Goal: Find specific page/section: Find specific page/section

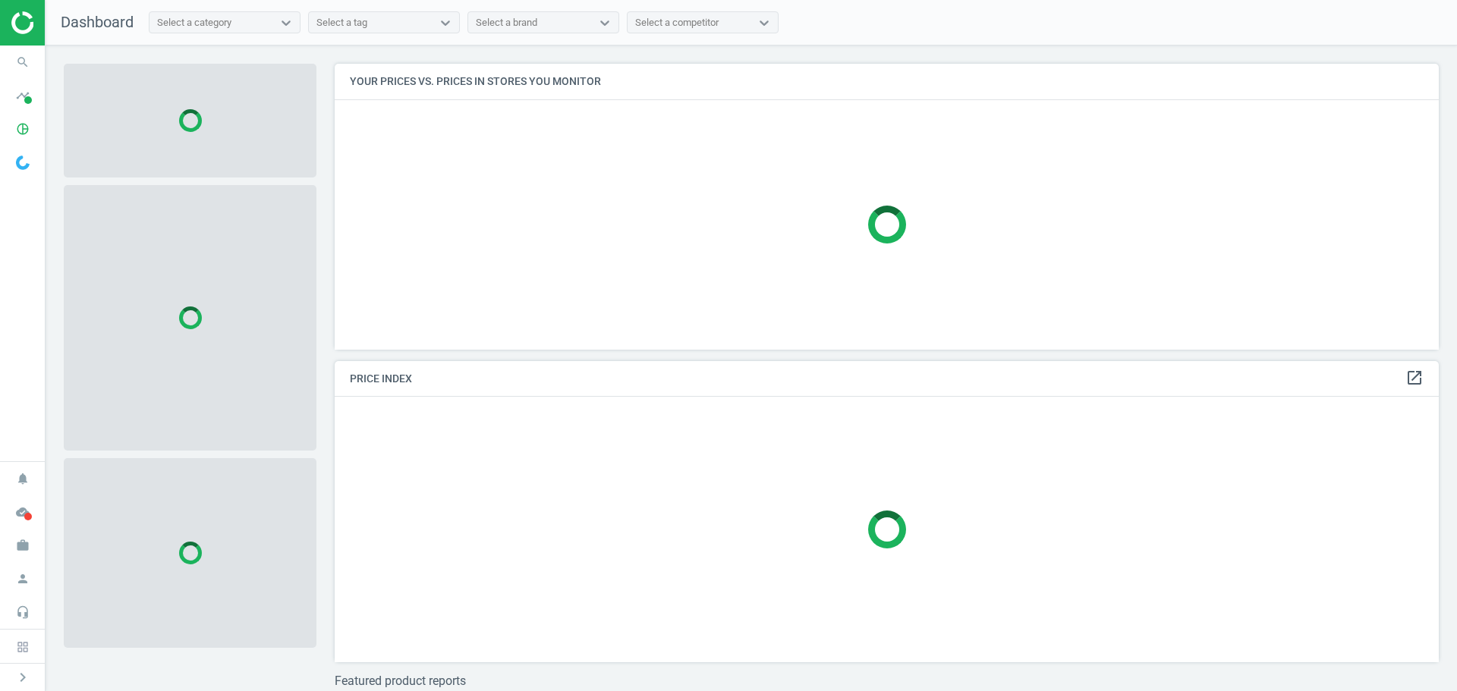
scroll to position [309, 1116]
click at [33, 58] on icon "search" at bounding box center [22, 62] width 29 height 29
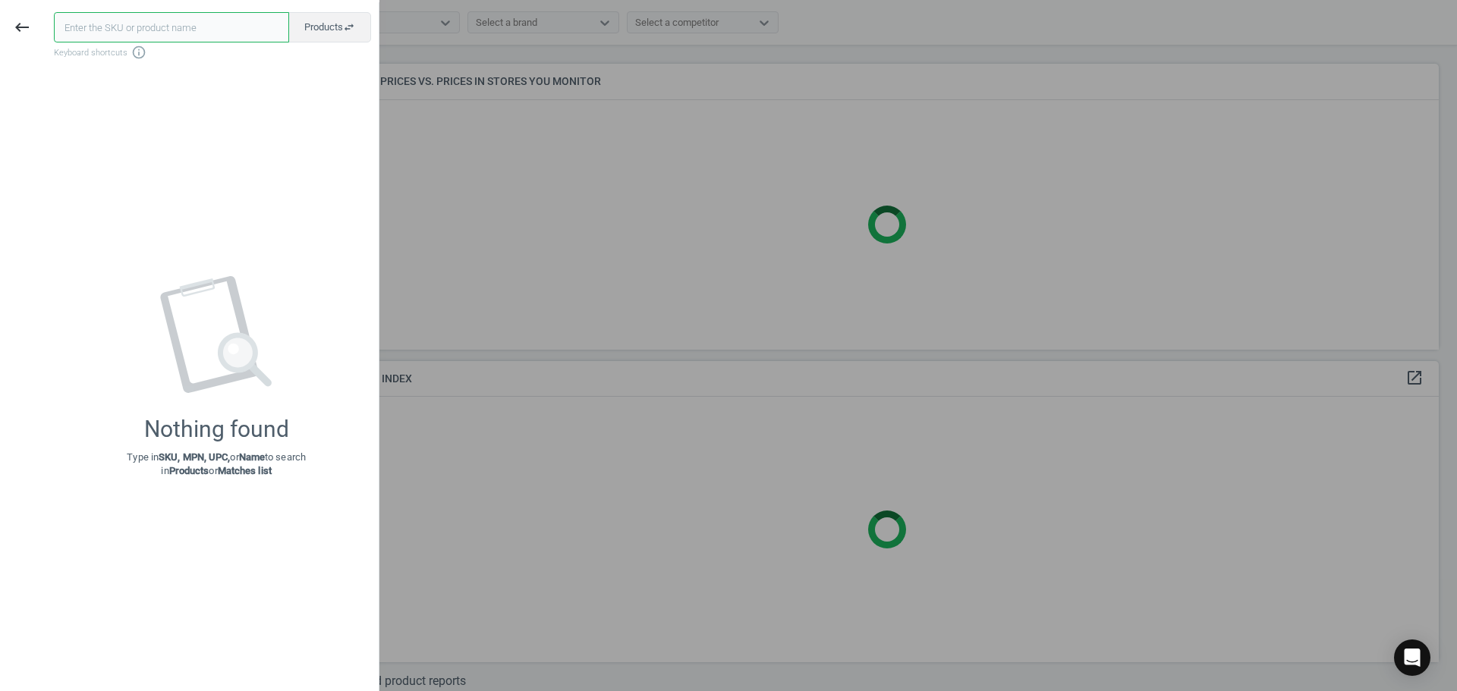
click at [96, 33] on input "text" at bounding box center [171, 27] width 235 height 30
paste input "4194118"
type input "4194118"
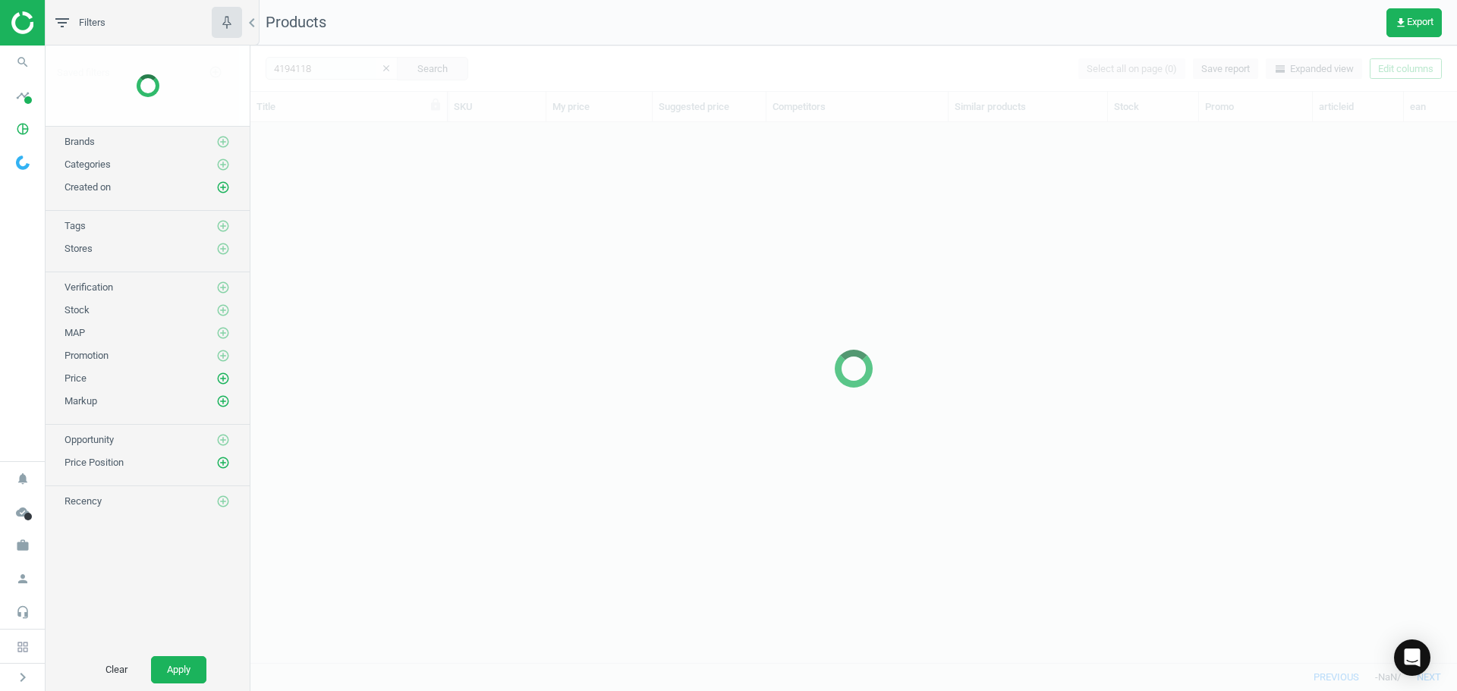
scroll to position [517, 1195]
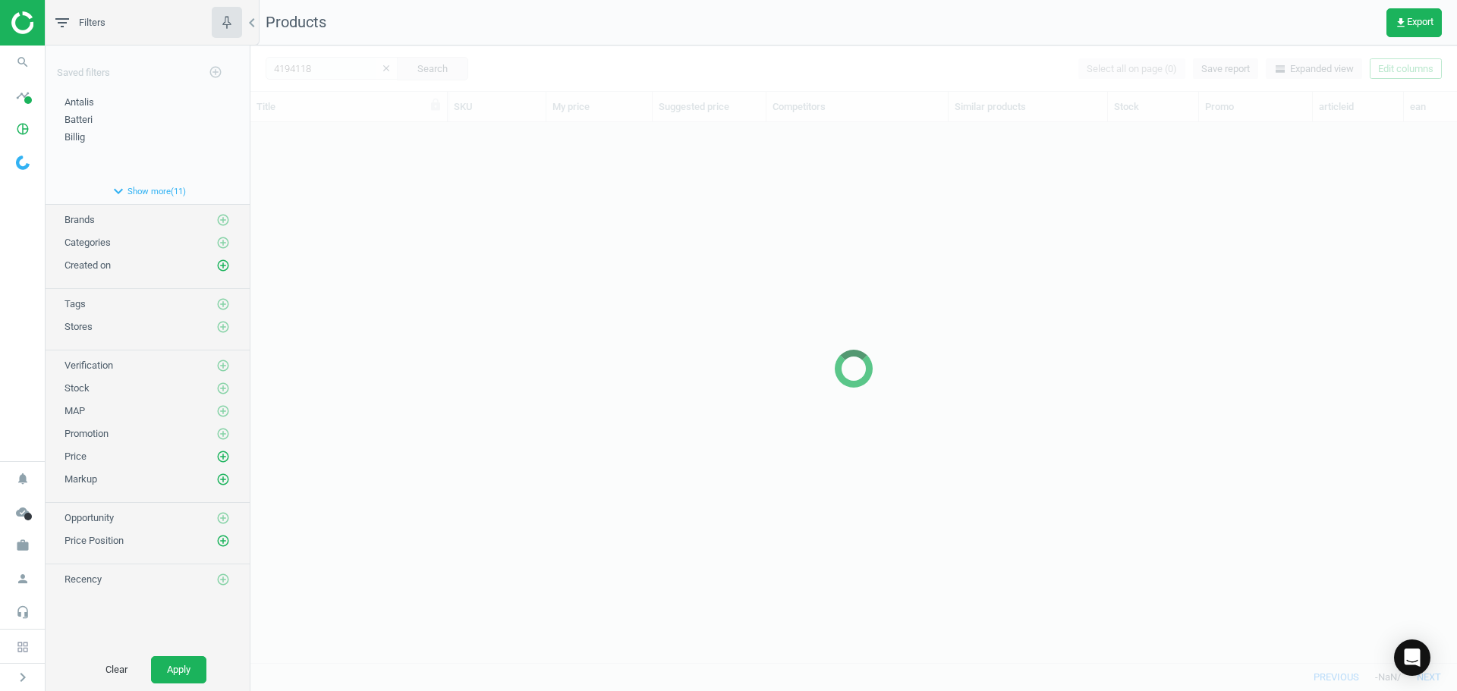
click at [284, 245] on div at bounding box center [853, 369] width 1206 height 646
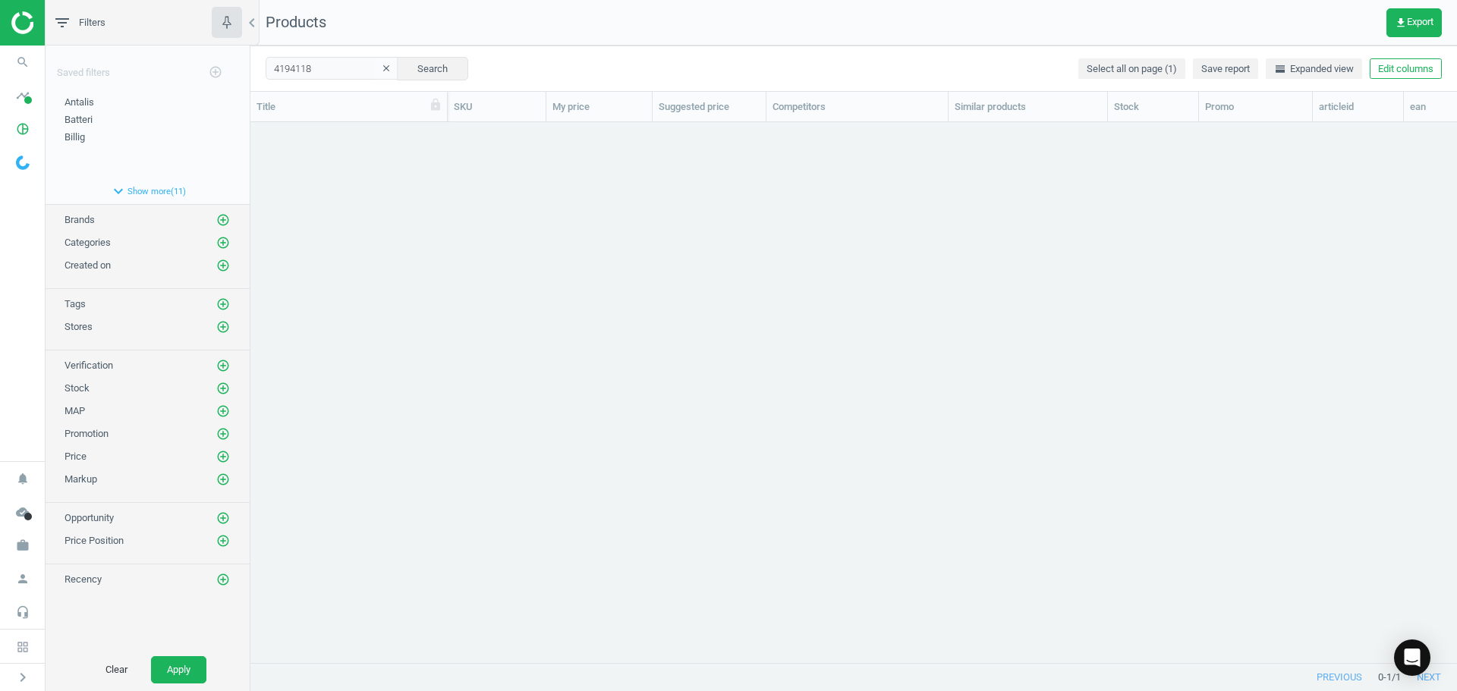
click at [284, 245] on div "grid" at bounding box center [853, 386] width 1206 height 529
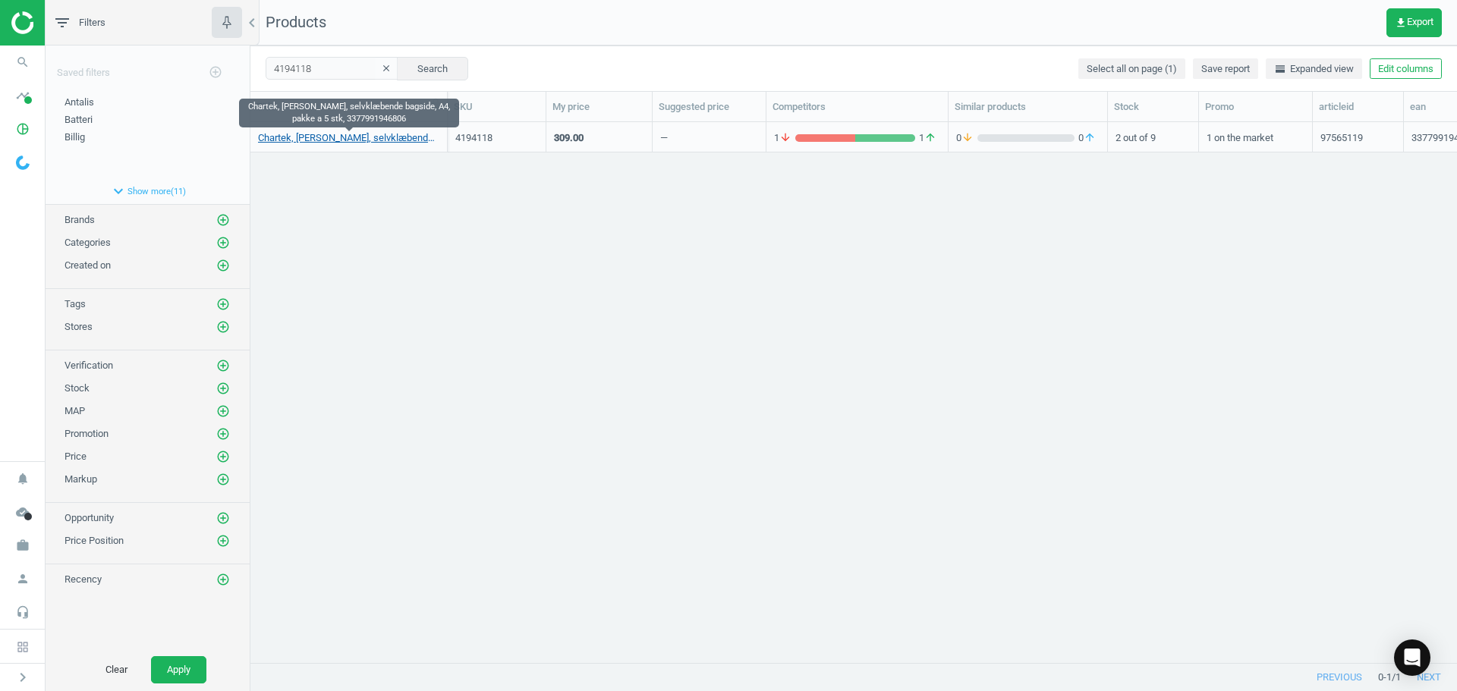
click at [316, 142] on link "Chartek, [PERSON_NAME], selvklæbende bagside, A4, pakke a 5 stk, 3377991946806" at bounding box center [348, 138] width 181 height 14
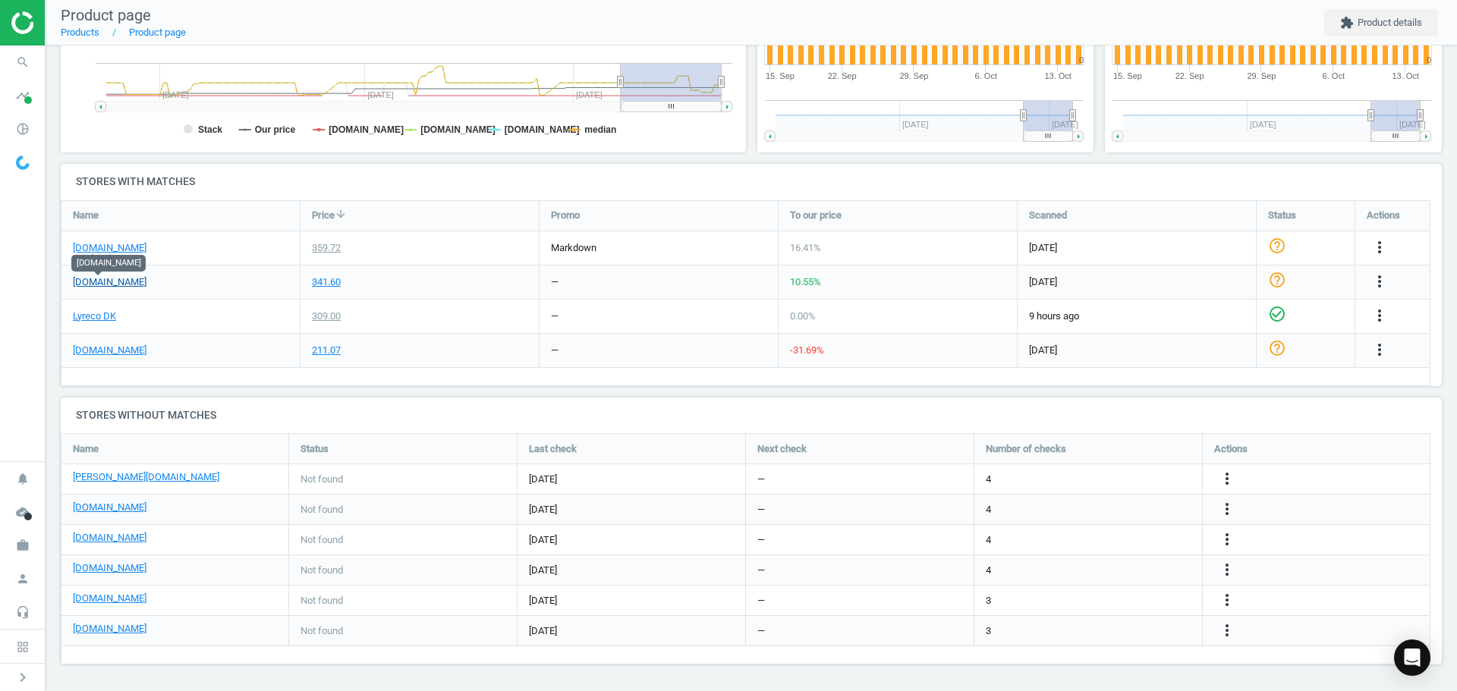
click at [106, 287] on link "[DOMAIN_NAME]" at bounding box center [110, 282] width 74 height 14
click at [96, 479] on link "[PERSON_NAME][DOMAIN_NAME]" at bounding box center [146, 477] width 146 height 14
click at [91, 321] on link "Lyreco DK" at bounding box center [94, 317] width 43 height 14
